Goal: Transaction & Acquisition: Purchase product/service

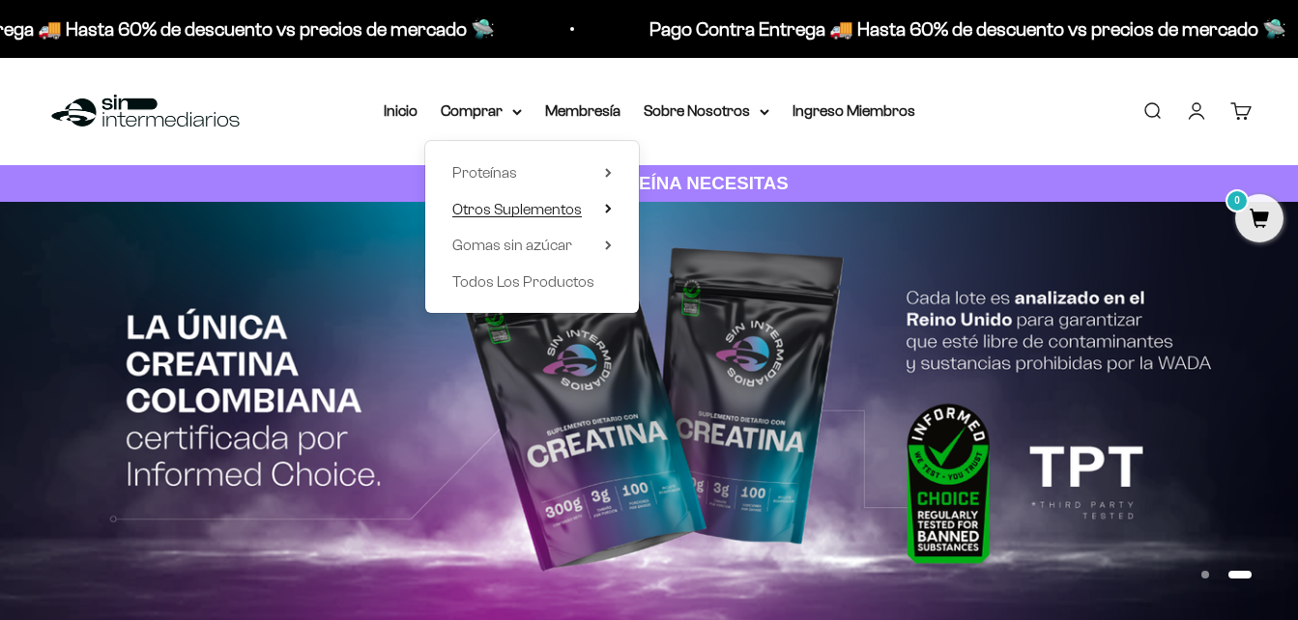
click at [559, 205] on span "Otros Suplementos" at bounding box center [516, 209] width 129 height 16
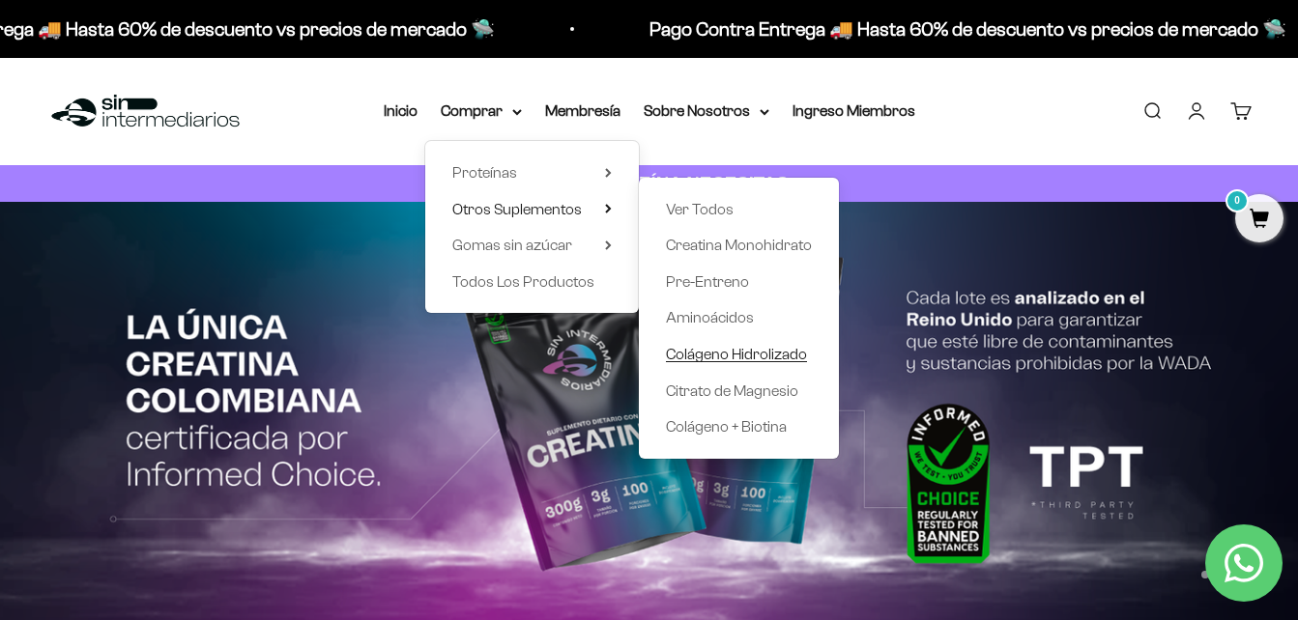
click at [725, 354] on span "Colágeno Hidrolizado" at bounding box center [736, 354] width 141 height 16
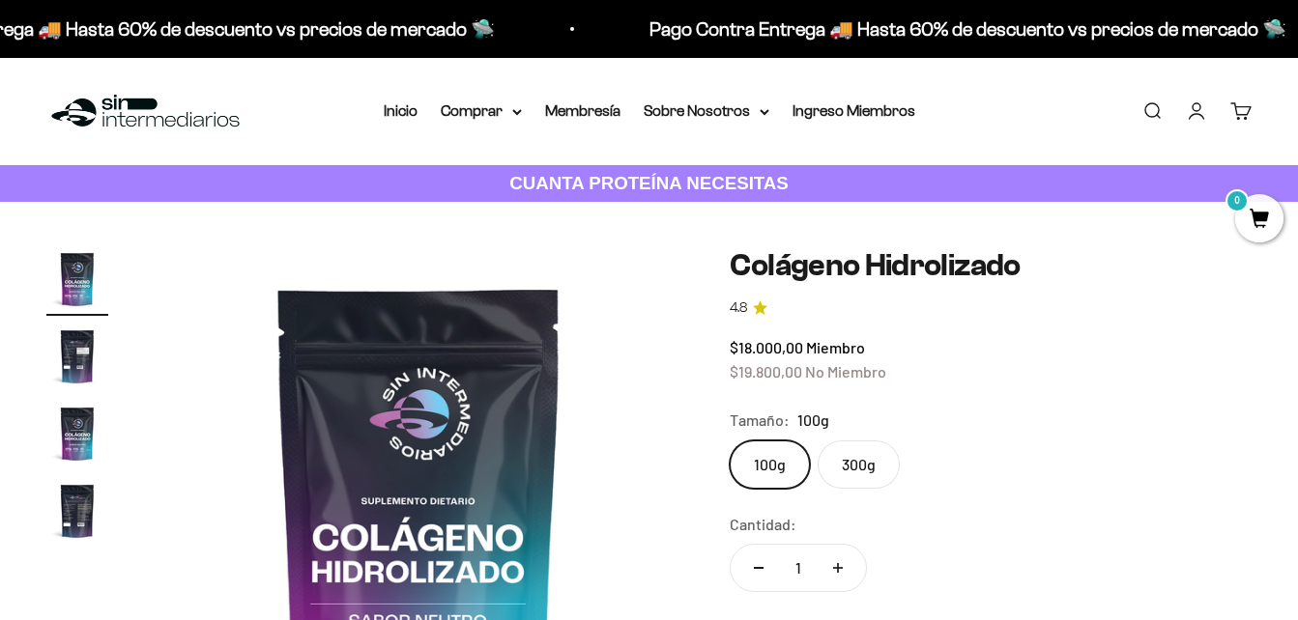
click at [865, 457] on label "300g" at bounding box center [858, 465] width 82 height 48
click at [730, 441] on input "300g" at bounding box center [729, 440] width 1 height 1
